Goal: Check status: Check status

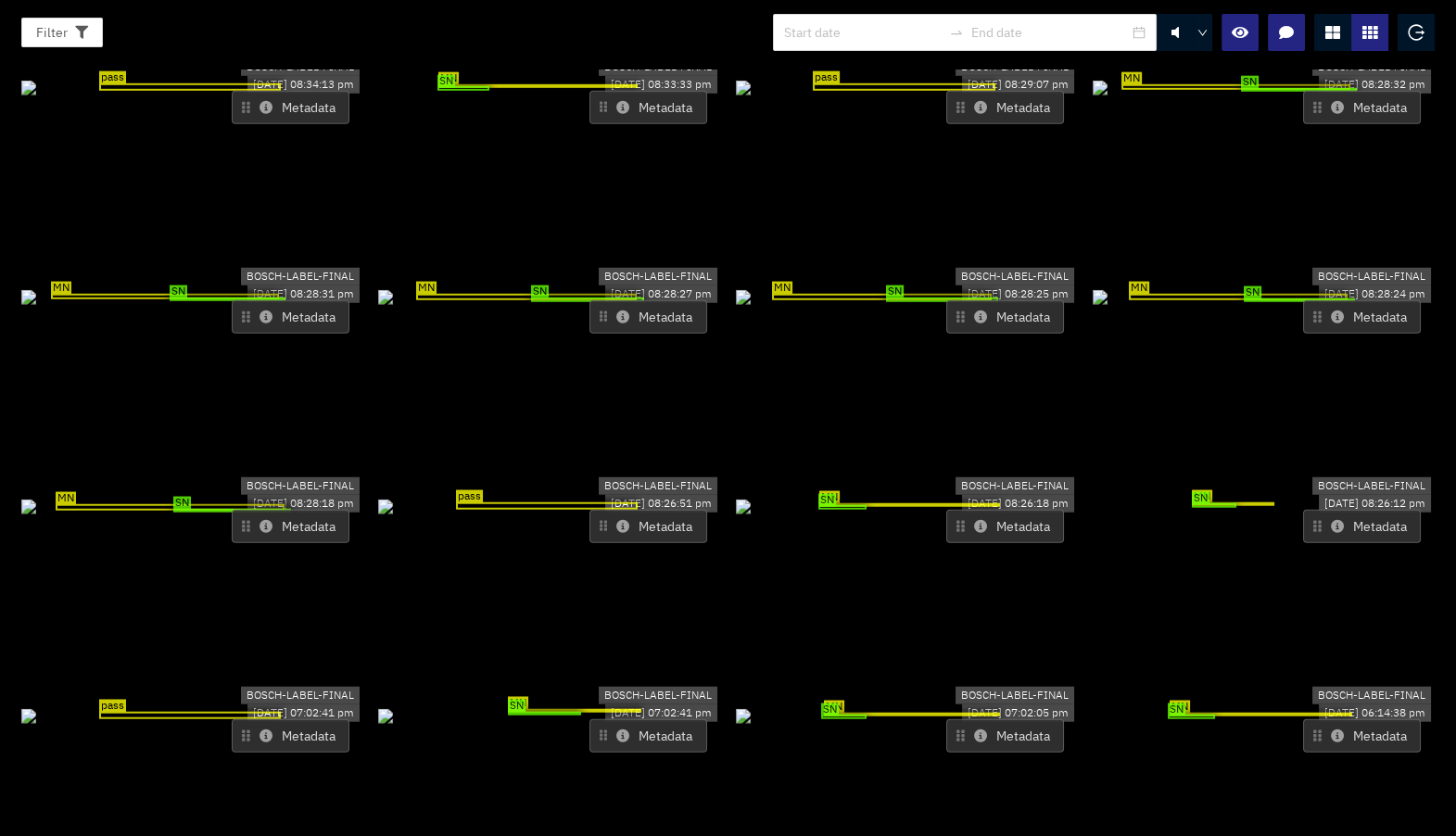
scroll to position [1150, 0]
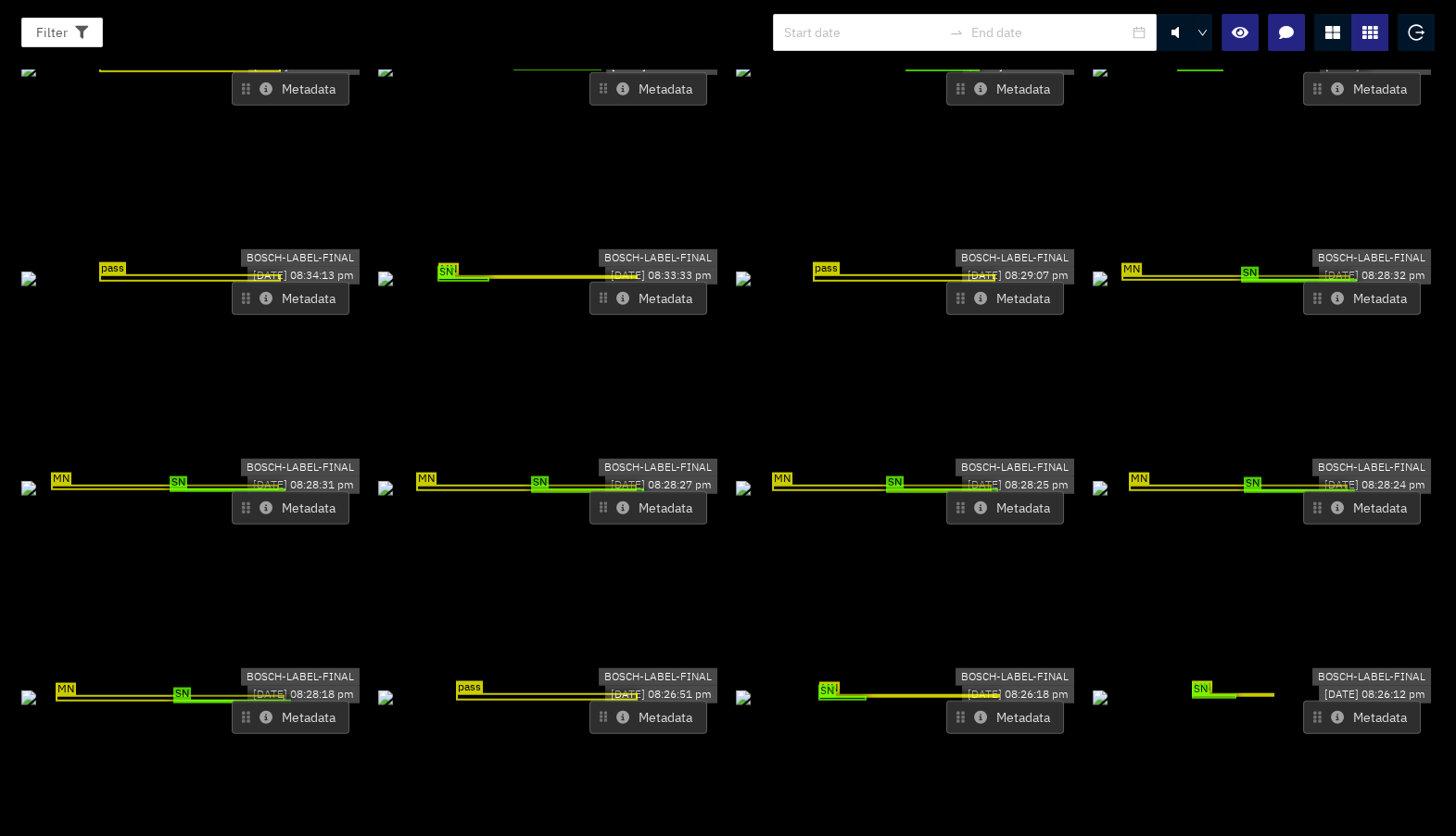
click at [1337, 28] on icon at bounding box center [1333, 32] width 15 height 15
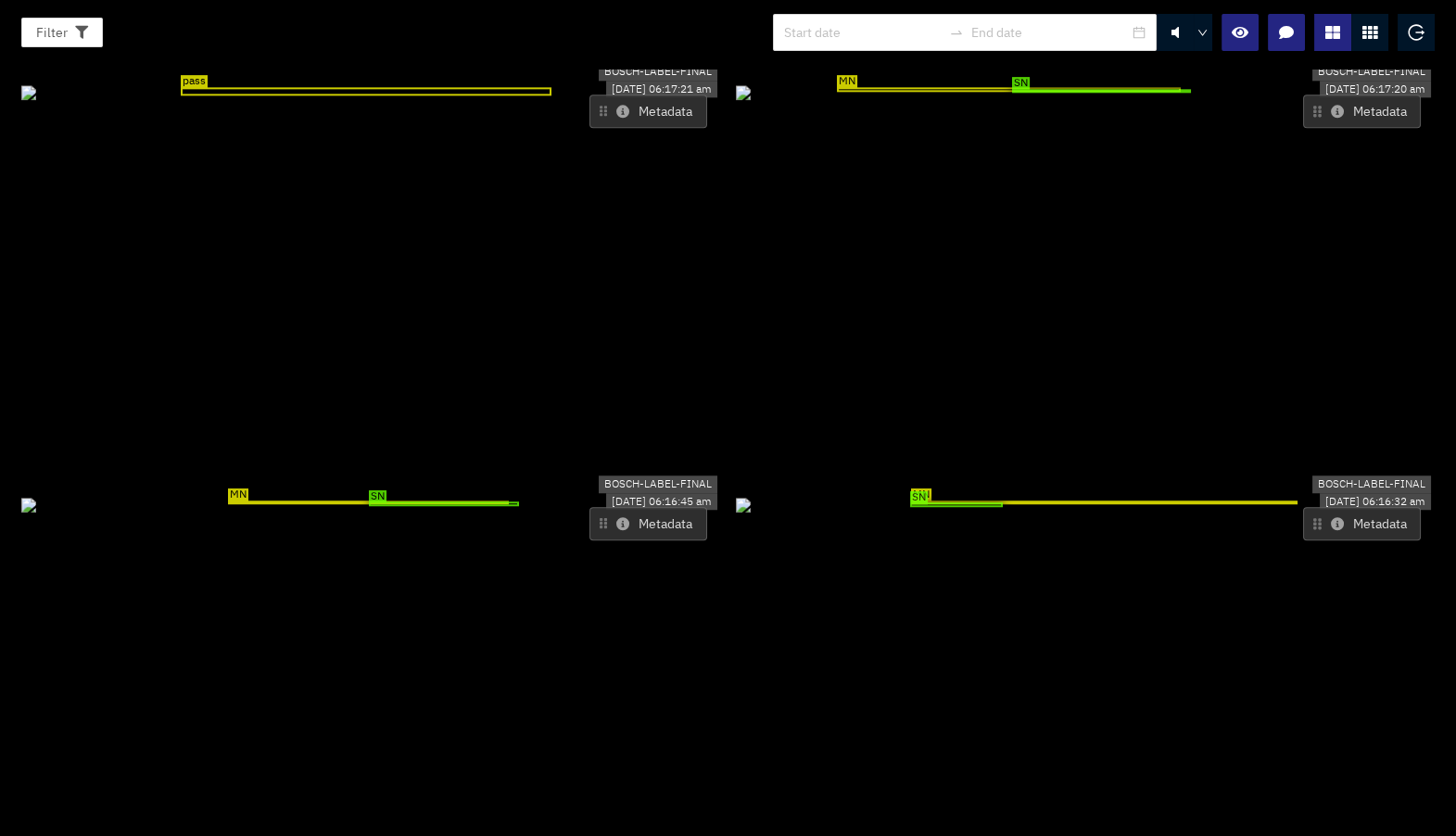
scroll to position [3873, 0]
